Goal: Find specific page/section: Find specific page/section

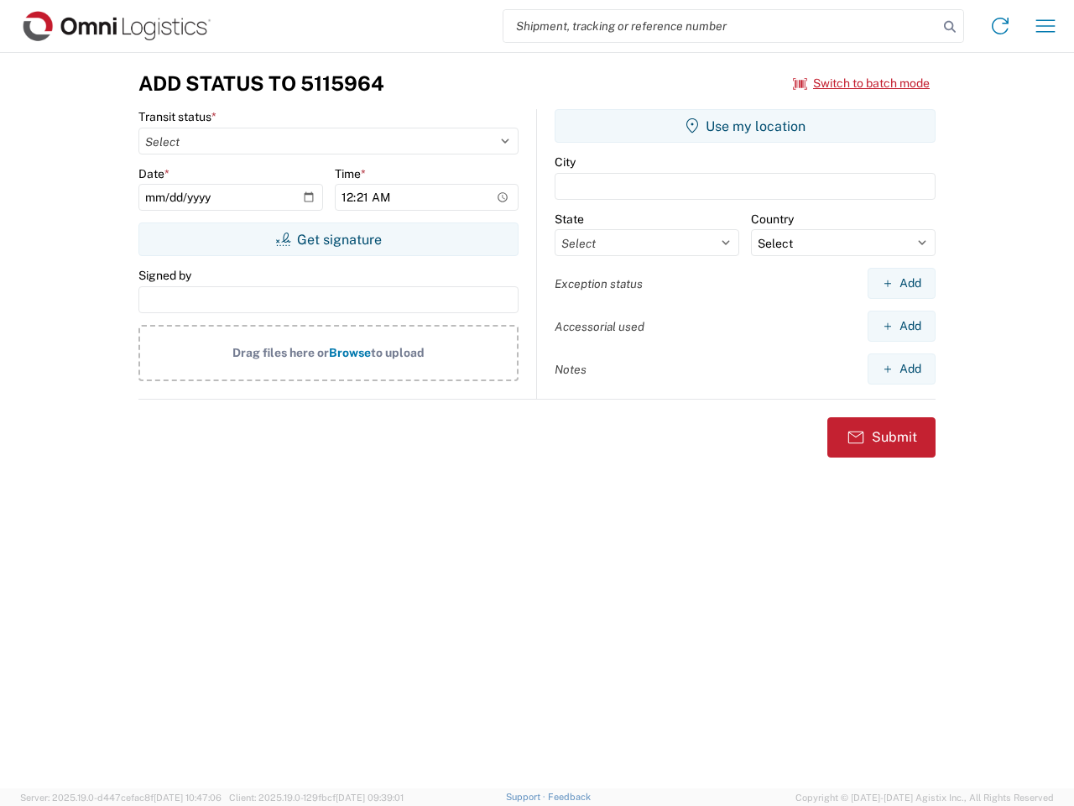
click at [721, 26] on input "search" at bounding box center [721, 26] width 435 height 32
click at [950, 27] on icon at bounding box center [950, 27] width 24 height 24
click at [1001, 26] on icon at bounding box center [1000, 26] width 27 height 27
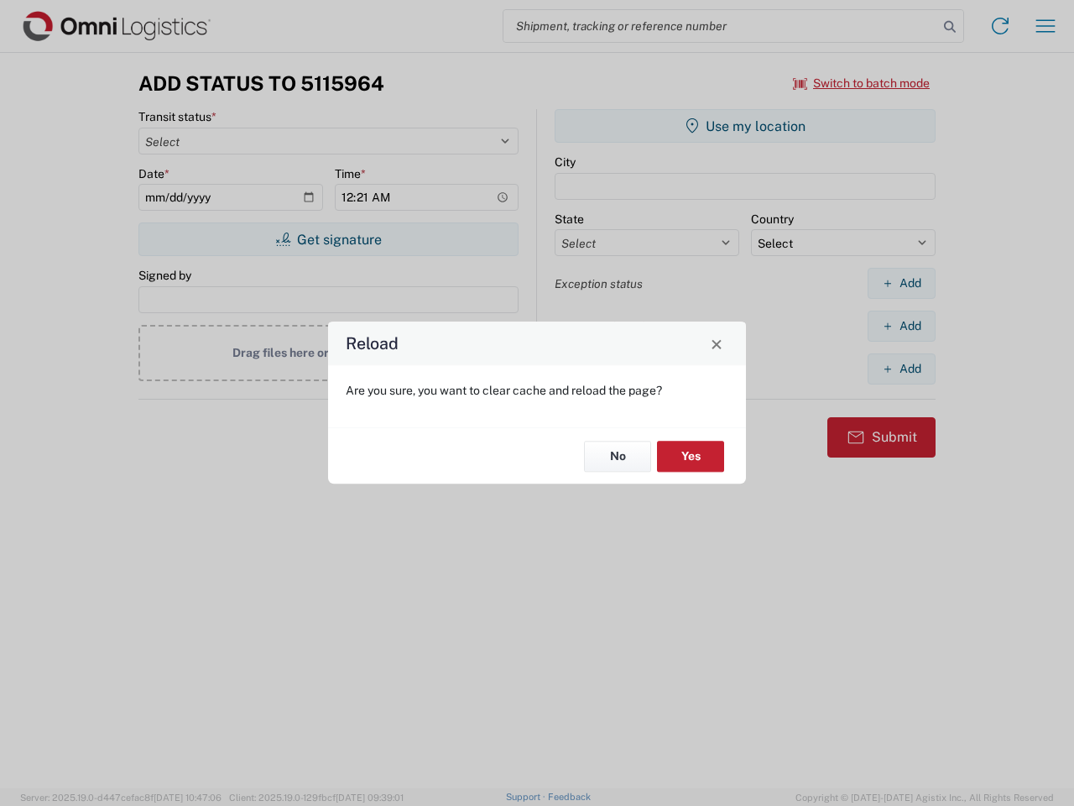
click at [862, 83] on div "Reload Are you sure, you want to clear cache and reload the page? No Yes" at bounding box center [537, 403] width 1074 height 806
click at [328, 239] on div "Reload Are you sure, you want to clear cache and reload the page? No Yes" at bounding box center [537, 403] width 1074 height 806
click at [745, 126] on div "Reload Are you sure, you want to clear cache and reload the page? No Yes" at bounding box center [537, 403] width 1074 height 806
click at [902, 283] on div "Reload Are you sure, you want to clear cache and reload the page? No Yes" at bounding box center [537, 403] width 1074 height 806
click at [902, 326] on div "Reload Are you sure, you want to clear cache and reload the page? No Yes" at bounding box center [537, 403] width 1074 height 806
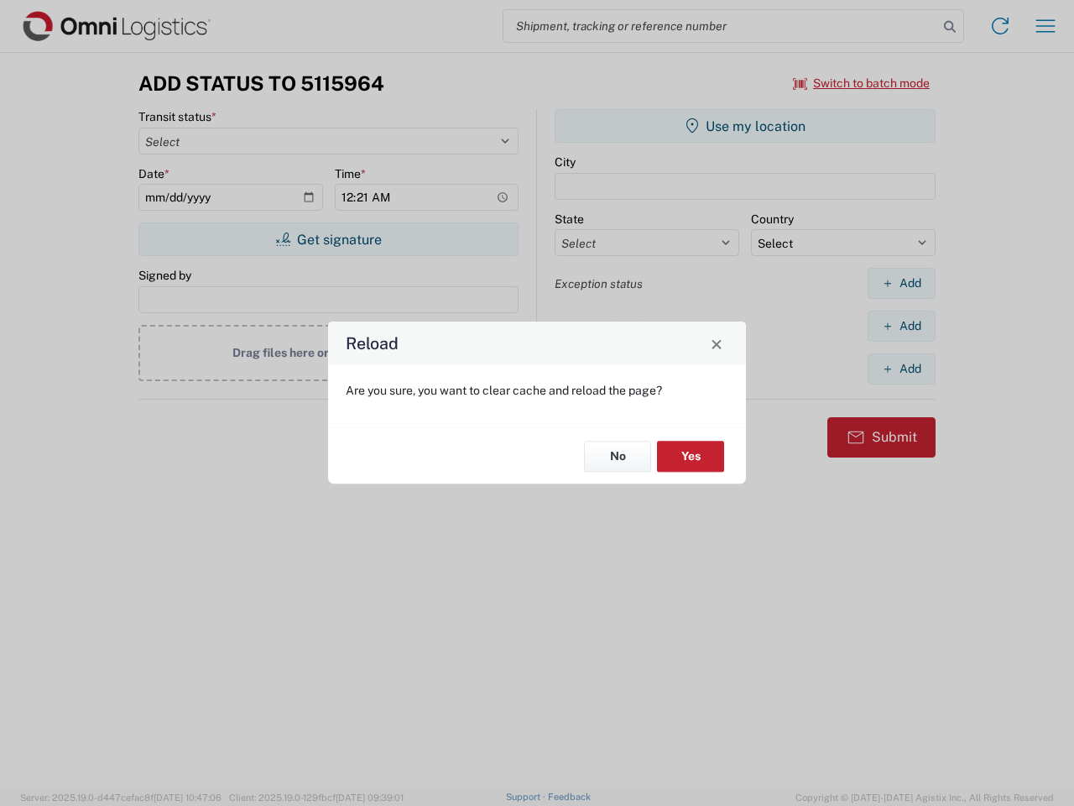
click at [902, 368] on div "Reload Are you sure, you want to clear cache and reload the page? No Yes" at bounding box center [537, 403] width 1074 height 806
